Goal: Information Seeking & Learning: Find specific page/section

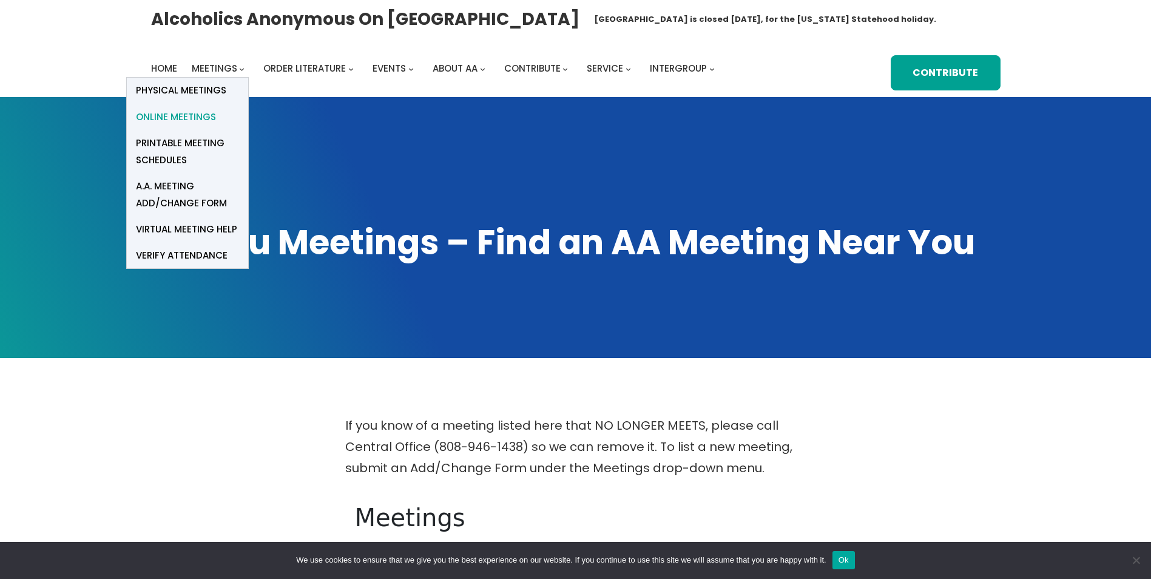
click at [198, 113] on span "Online Meetings" at bounding box center [176, 117] width 80 height 17
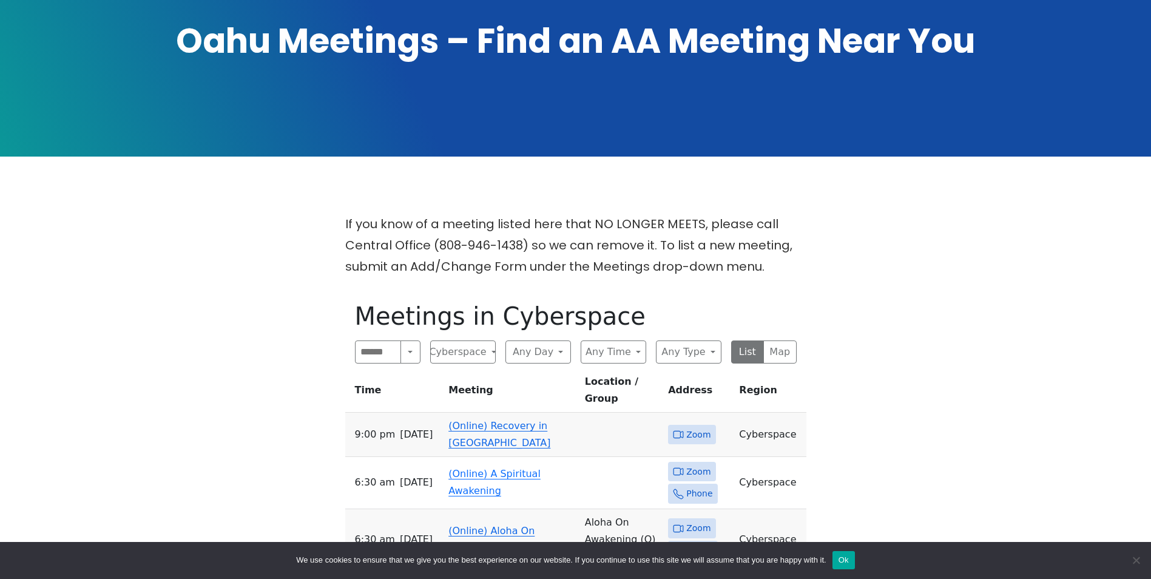
scroll to position [243, 0]
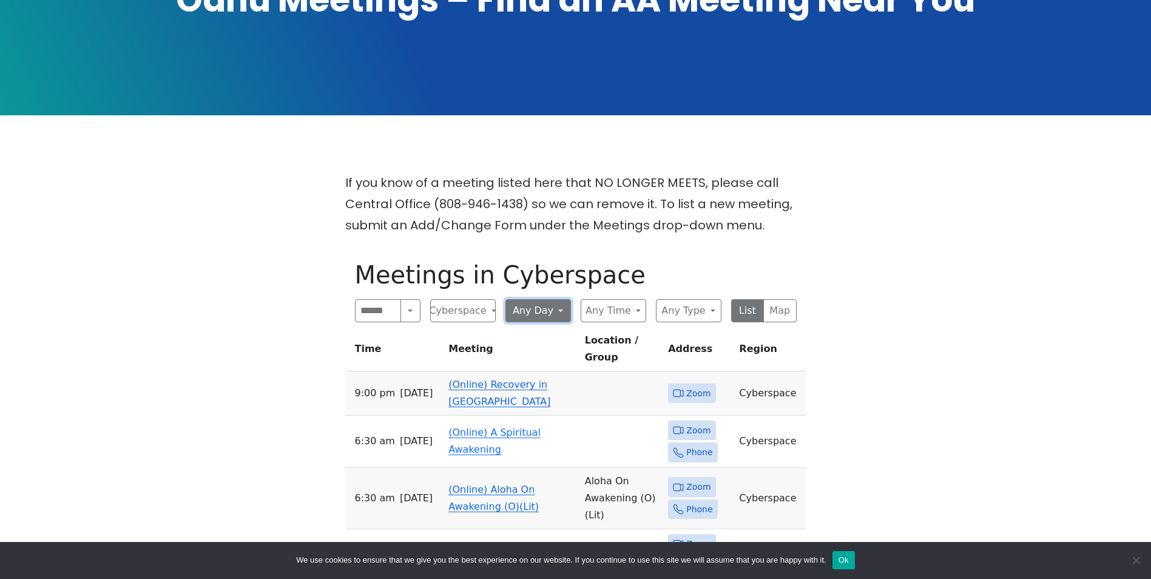
click at [535, 312] on button "Any Day" at bounding box center [539, 310] width 66 height 23
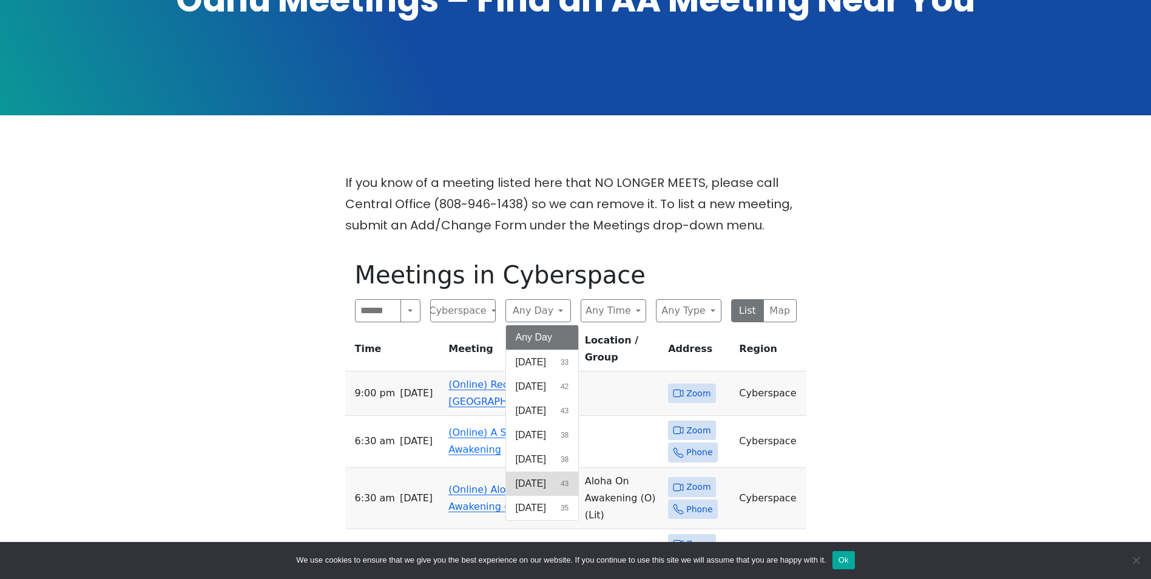
click at [533, 479] on span "[DATE]" at bounding box center [531, 483] width 30 height 15
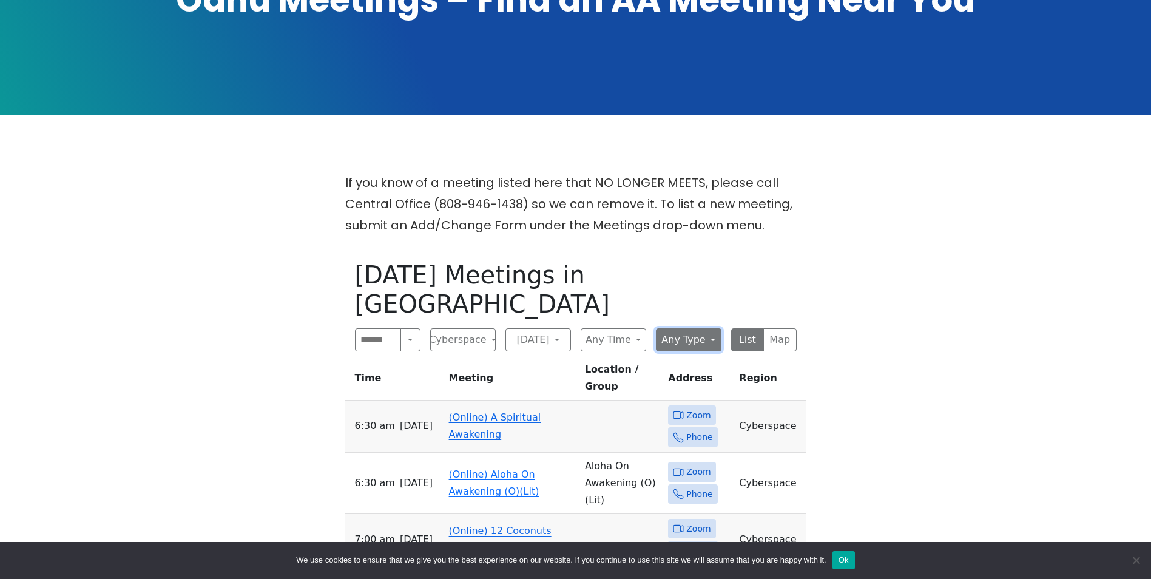
click at [695, 328] on button "Any Type" at bounding box center [689, 339] width 66 height 23
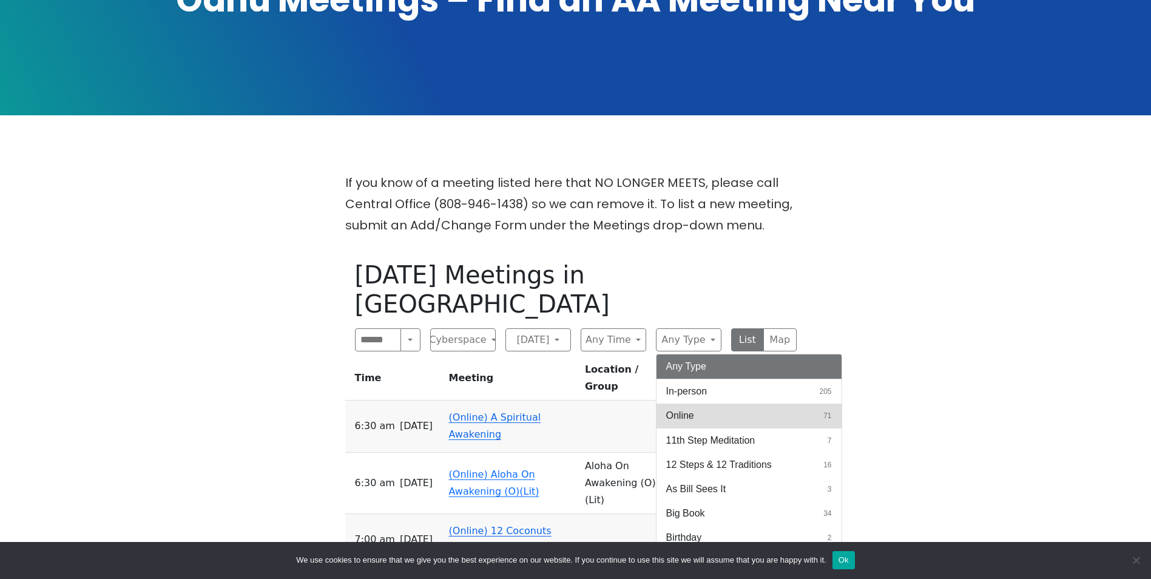
click at [685, 408] on span "Online" at bounding box center [680, 415] width 28 height 15
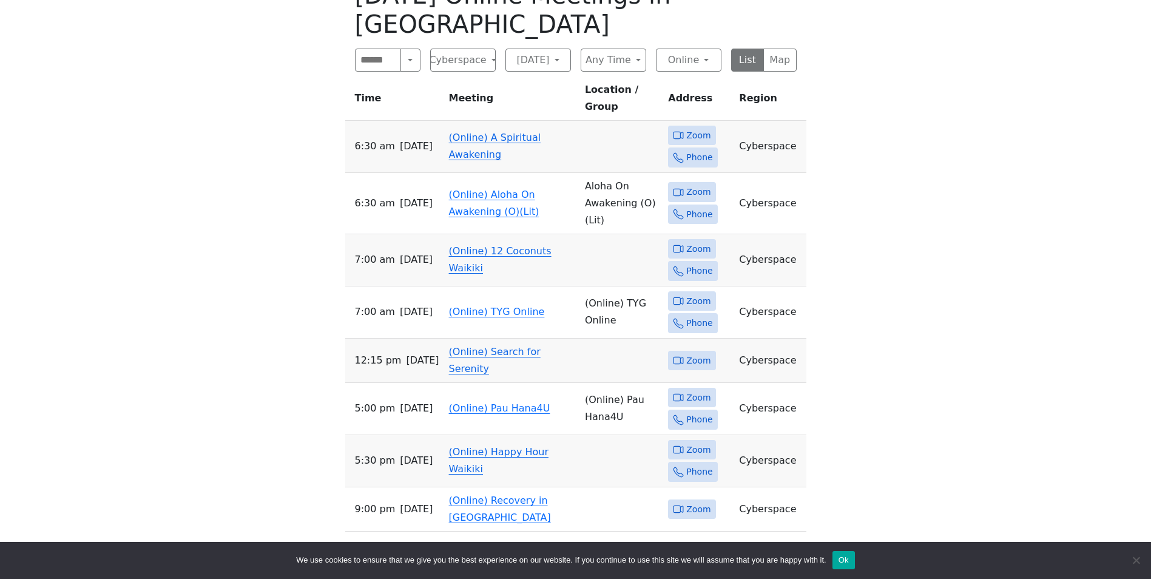
scroll to position [364, 0]
